Goal: Transaction & Acquisition: Purchase product/service

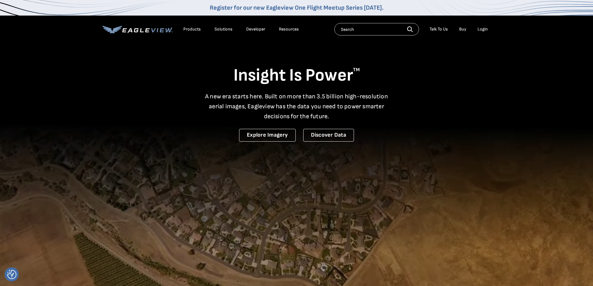
click at [485, 27] on div "Login" at bounding box center [483, 29] width 10 height 6
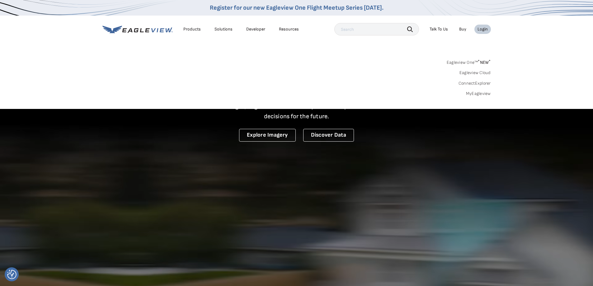
click at [472, 96] on link "MyEagleview" at bounding box center [478, 94] width 25 height 6
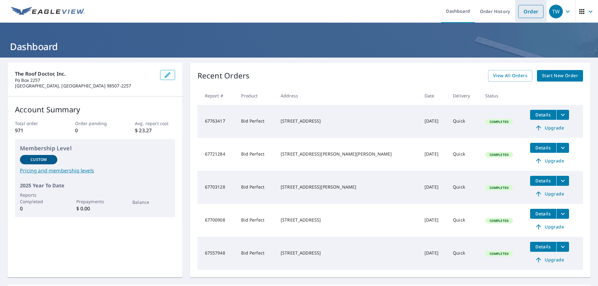
click at [528, 12] on link "Order" at bounding box center [530, 11] width 25 height 13
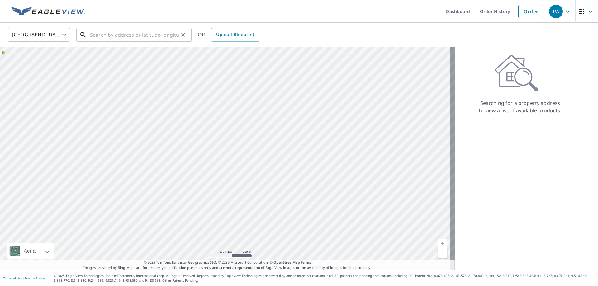
click at [123, 32] on input "text" at bounding box center [134, 34] width 89 height 17
type input "1"
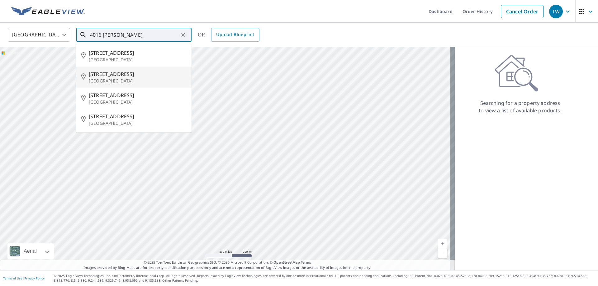
click at [118, 80] on p "Olympia, WA 98501" at bounding box center [138, 81] width 98 height 6
type input "4016 Muirfield Ln SE Olympia, WA 98501"
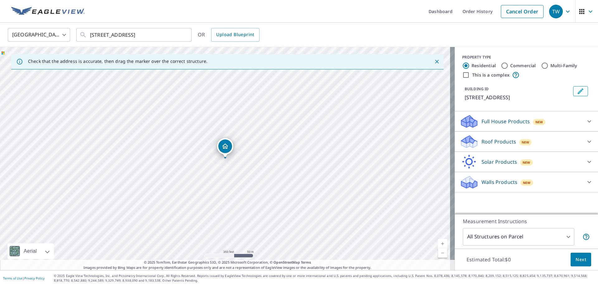
click at [586, 141] on icon at bounding box center [589, 141] width 7 height 7
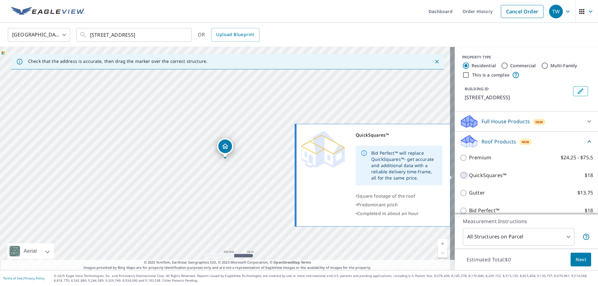
click at [460, 175] on input "QuickSquares™ $18" at bounding box center [464, 175] width 9 height 7
checkbox input "true"
type input "1"
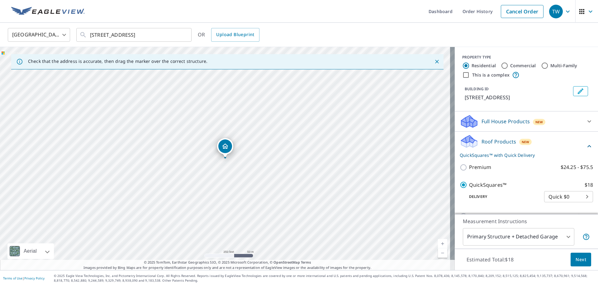
click at [576, 259] on span "Next" at bounding box center [581, 260] width 11 height 8
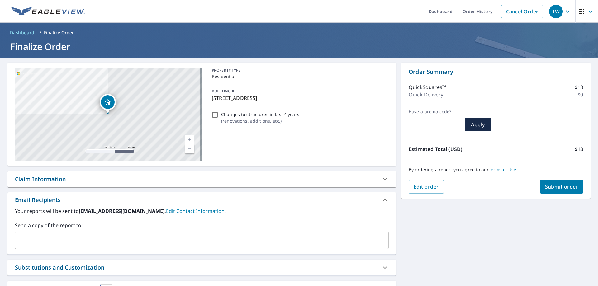
click at [549, 184] on span "Submit order" at bounding box center [561, 186] width 33 height 7
checkbox input "true"
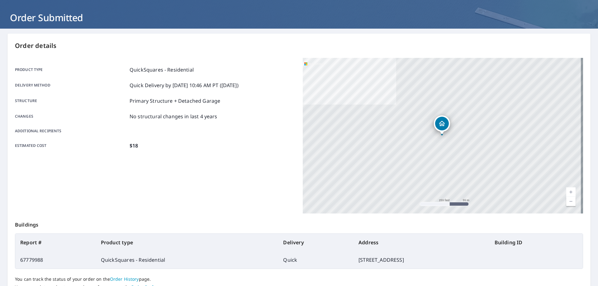
scroll to position [80, 0]
